Goal: Task Accomplishment & Management: Complete application form

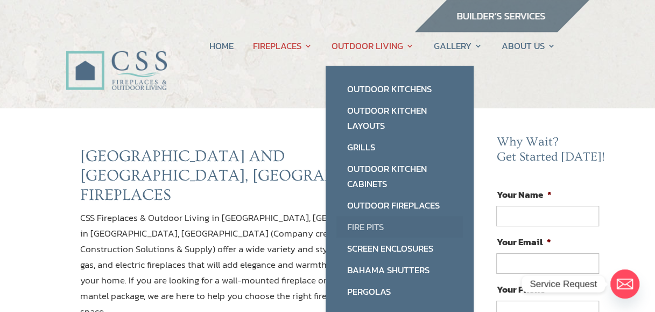
click at [366, 223] on link "Fire Pits" at bounding box center [399, 227] width 126 height 22
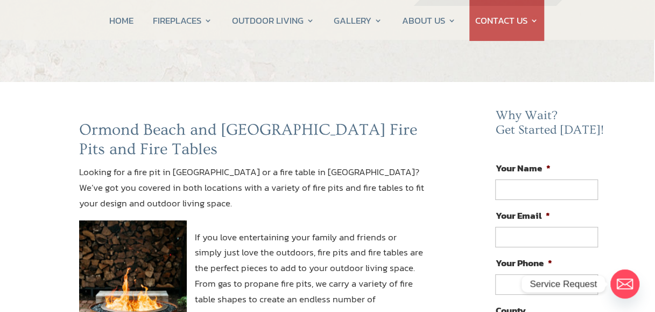
scroll to position [0, 1]
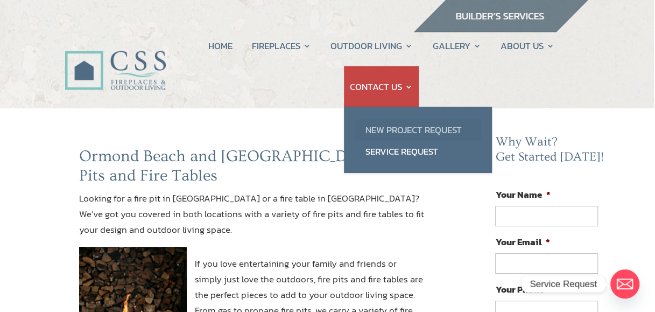
click at [378, 129] on link "New Project Request" at bounding box center [418, 130] width 126 height 22
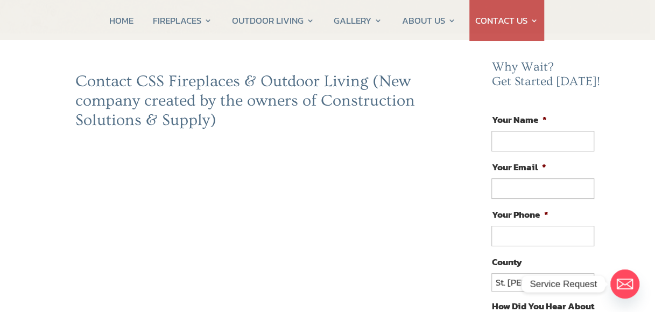
scroll to position [74, 5]
click at [499, 141] on input "Your Name *" at bounding box center [542, 141] width 102 height 20
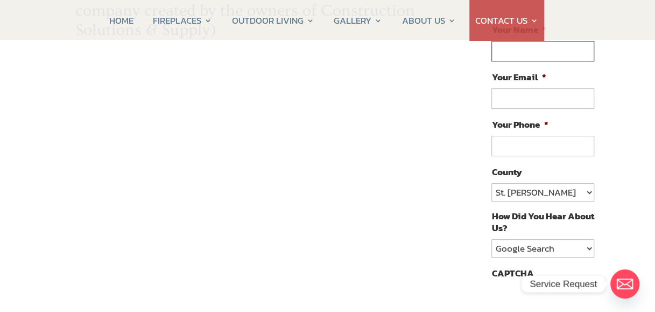
scroll to position [0, 5]
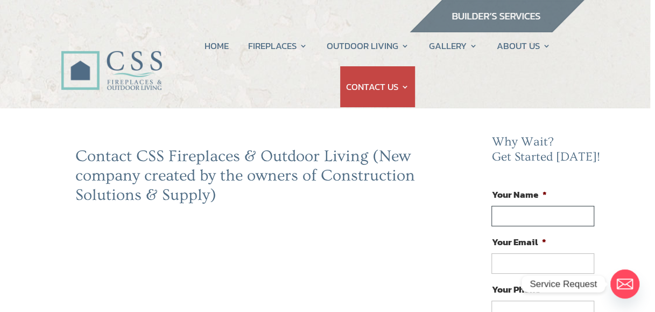
click at [495, 215] on input "Your Name *" at bounding box center [542, 216] width 102 height 20
type input "JOHN A ARZIGIAN"
type input "jarzigian@yahoo.com"
type input "(603) 560-3826"
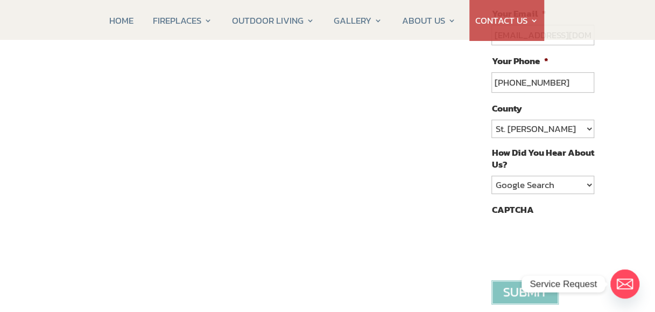
scroll to position [229, 5]
click at [588, 179] on select "Google Search Google Ad Referral Magazine Ad Social Media Other" at bounding box center [542, 184] width 102 height 18
click at [491, 175] on select "Google Search Google Ad Referral Magazine Ad Social Media Other" at bounding box center [542, 184] width 102 height 18
click at [557, 282] on input "image" at bounding box center [524, 291] width 67 height 24
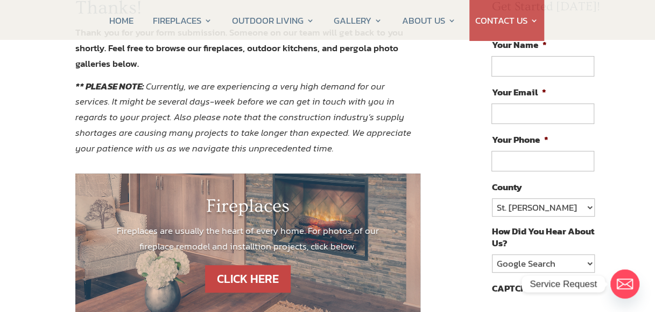
scroll to position [0, 5]
